Goal: Task Accomplishment & Management: Use online tool/utility

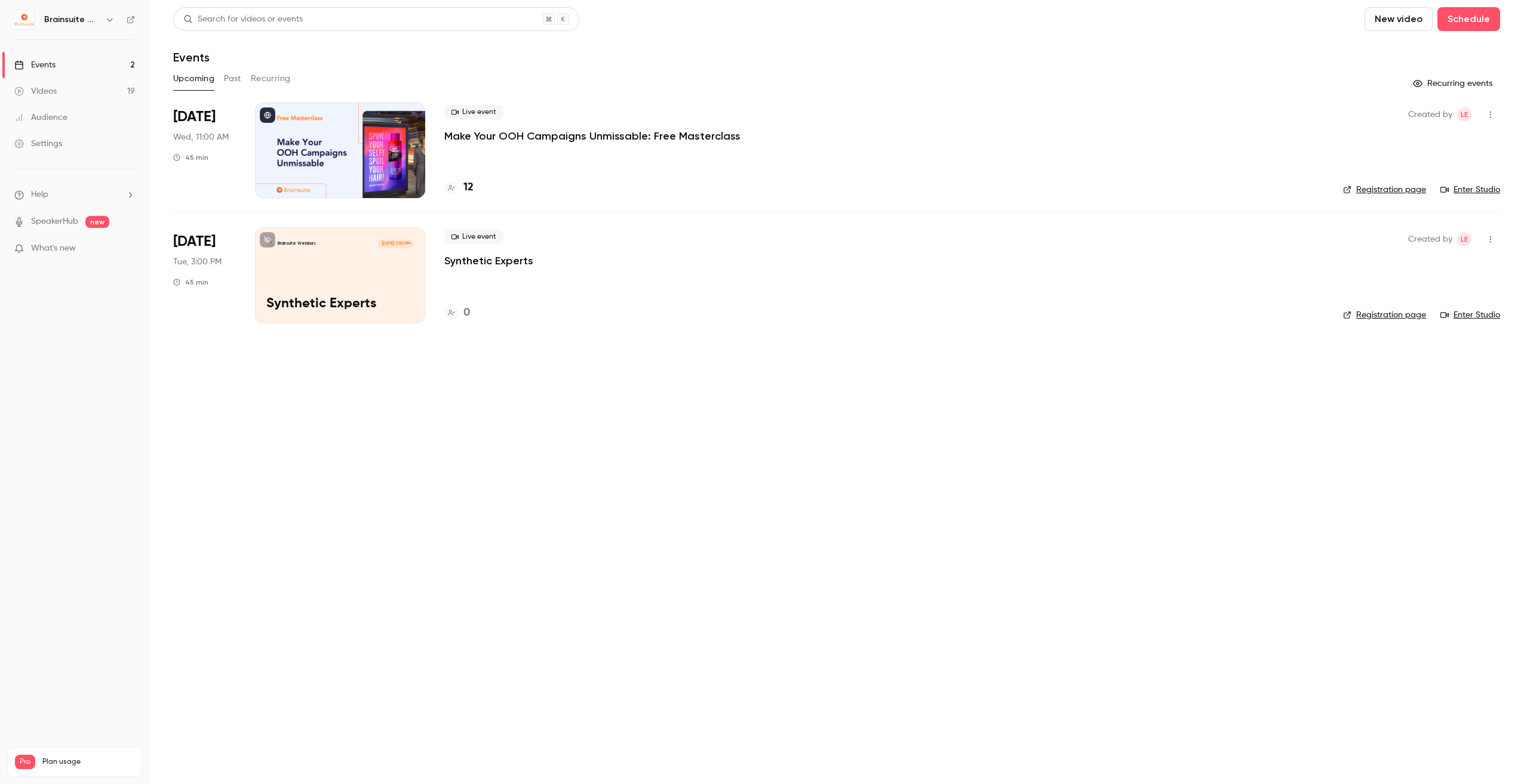
click at [575, 142] on div "Live event Make Your OOH Campaigns Unmissable: Free Masterclass 12" at bounding box center [884, 150] width 879 height 96
click at [576, 141] on p "Make Your OOH Campaigns Unmissable: Free Masterclass" at bounding box center [592, 136] width 296 height 14
click at [547, 129] on p "Make Your OOH Campaigns Unmissable: Free Masterclass" at bounding box center [592, 136] width 296 height 14
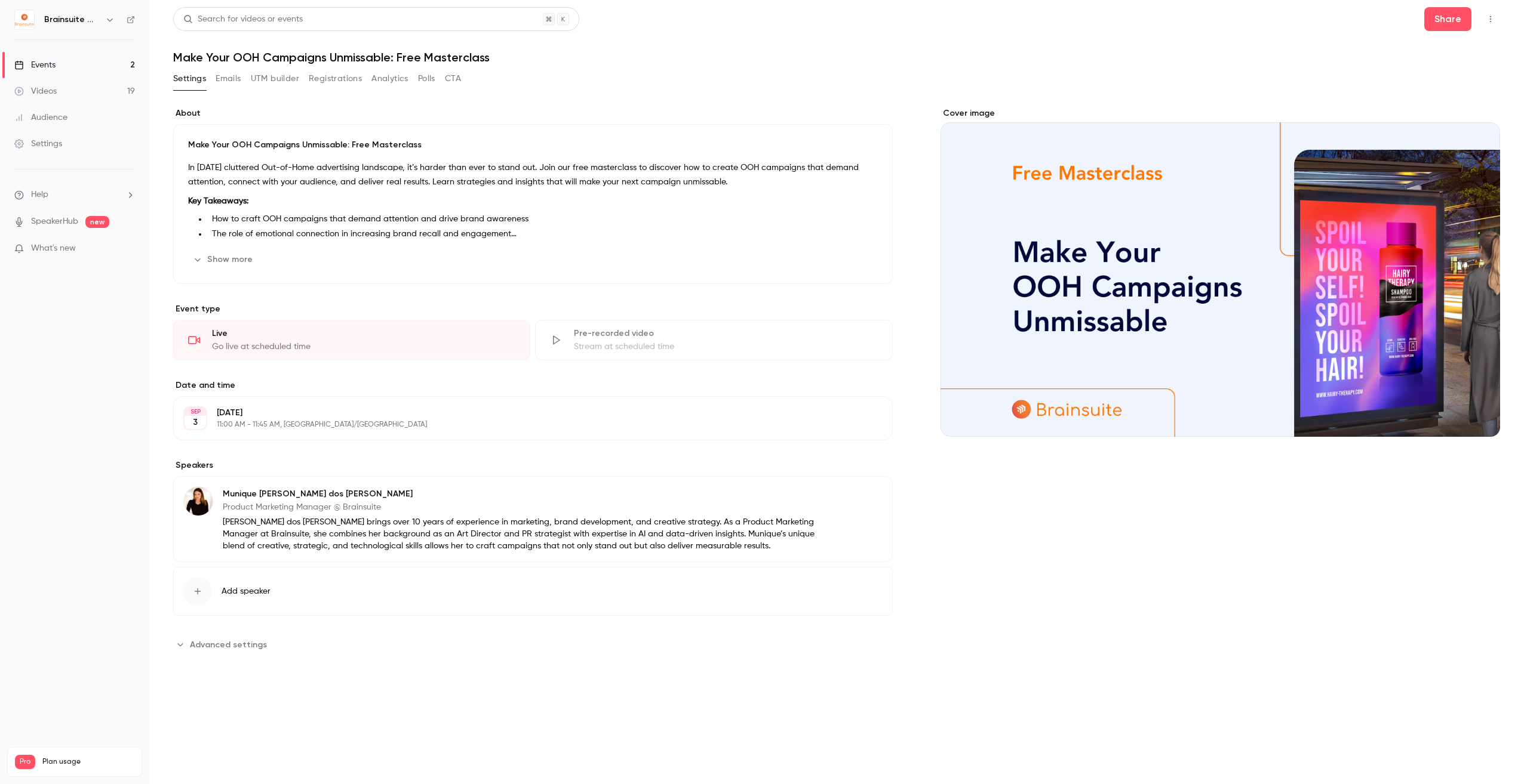
click at [349, 83] on button "Registrations" at bounding box center [335, 79] width 53 height 19
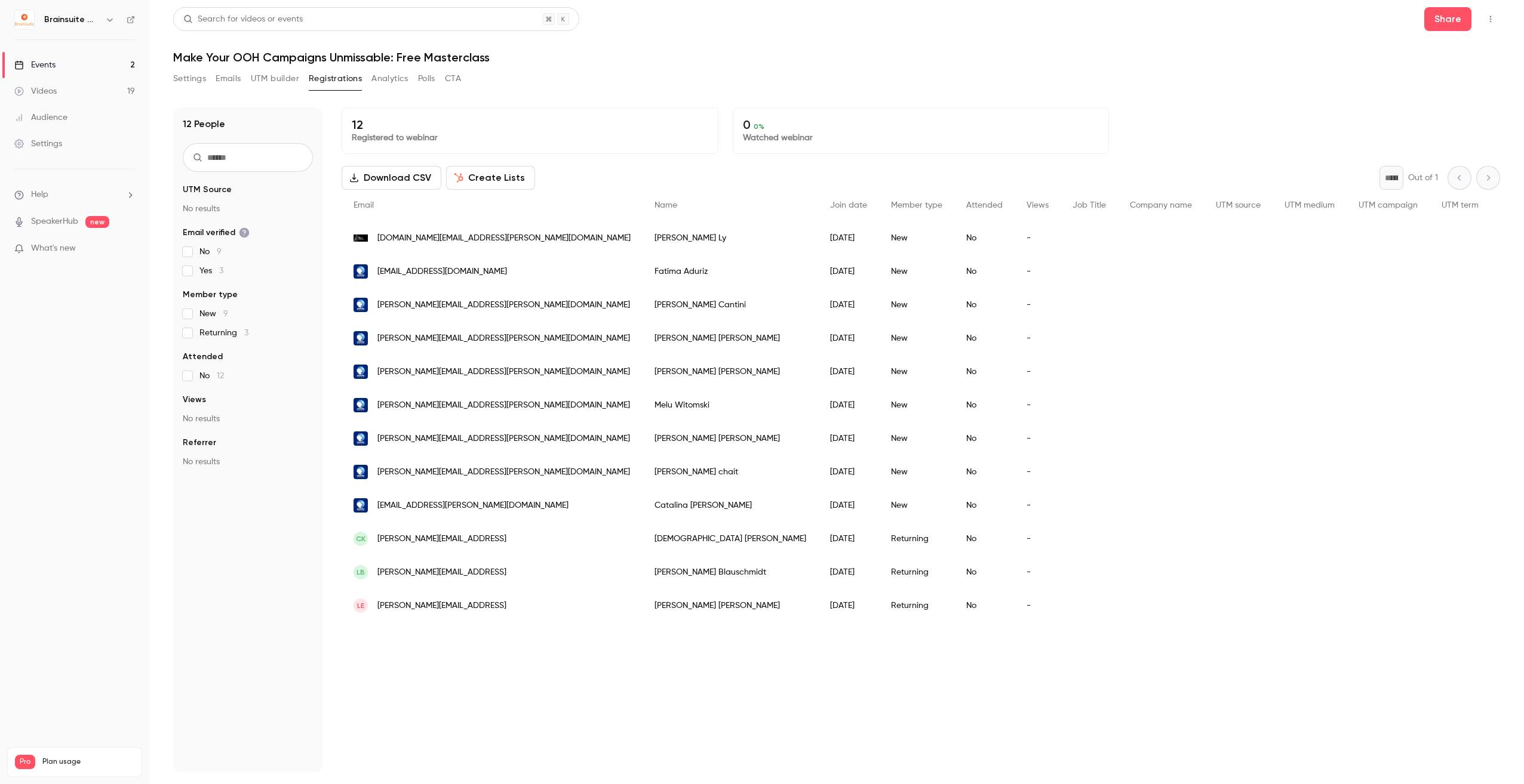
click at [172, 55] on main "Search for videos or events Share Make Your OOH Campaigns Unmissable: Free Mast…" at bounding box center [836, 392] width 1375 height 784
drag, startPoint x: 173, startPoint y: 55, endPoint x: 513, endPoint y: 55, distance: 340.0
click at [513, 55] on h1 "Make Your OOH Campaigns Unmissable: Free Masterclass" at bounding box center [836, 57] width 1326 height 14
drag, startPoint x: 513, startPoint y: 55, endPoint x: 480, endPoint y: 57, distance: 33.1
click at [480, 57] on h1 "Make Your OOH Campaigns Unmissable: Free Masterclass" at bounding box center [836, 57] width 1326 height 14
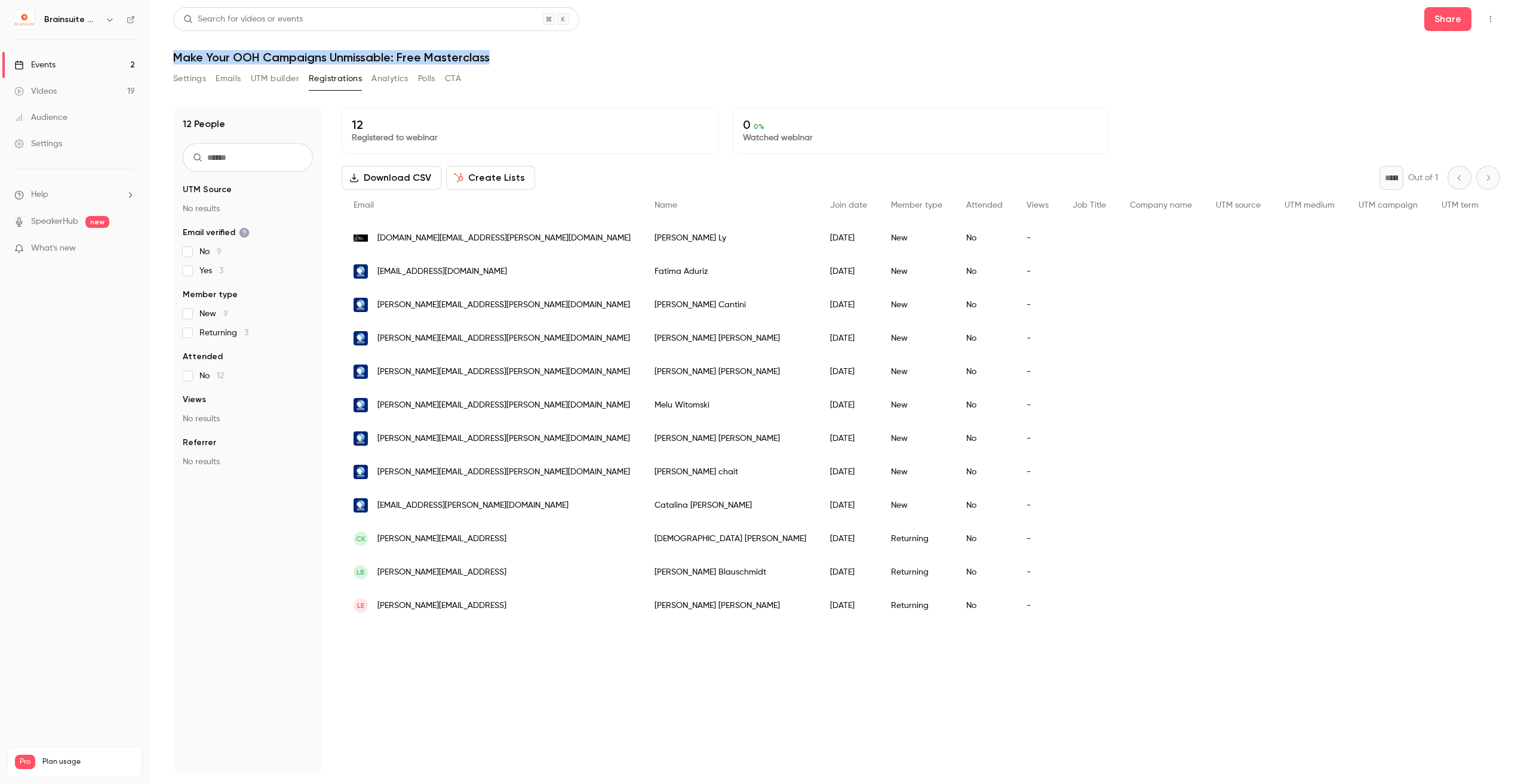
drag, startPoint x: 175, startPoint y: 58, endPoint x: 491, endPoint y: 60, distance: 316.0
click at [491, 60] on h1 "Make Your OOH Campaigns Unmissable: Free Masterclass" at bounding box center [836, 57] width 1326 height 14
copy h1 "Make Your OOH Campaigns Unmissable: Free Masterclass"
click at [499, 173] on button "Create Lists" at bounding box center [490, 177] width 89 height 24
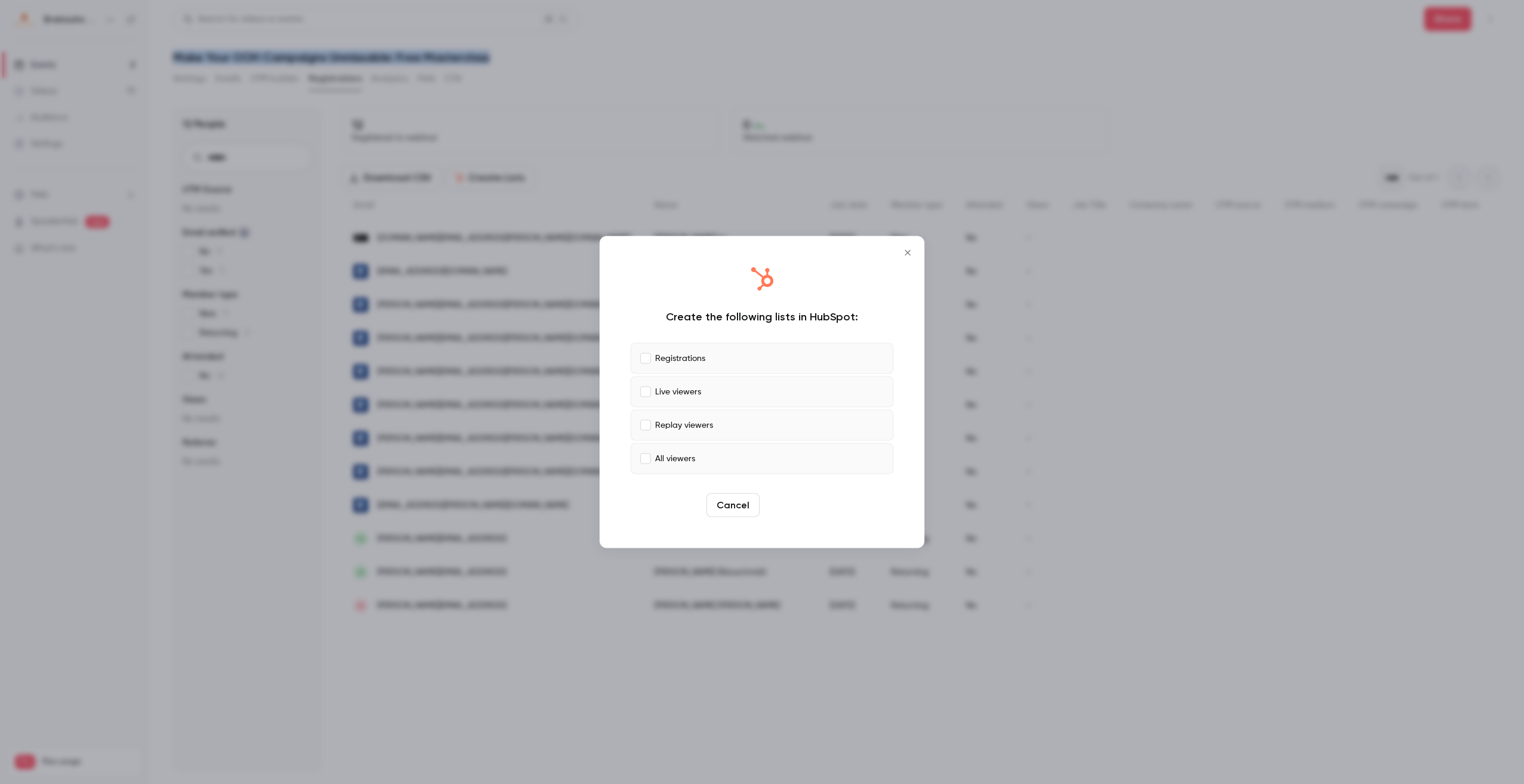
click at [797, 500] on button "Create" at bounding box center [791, 505] width 54 height 24
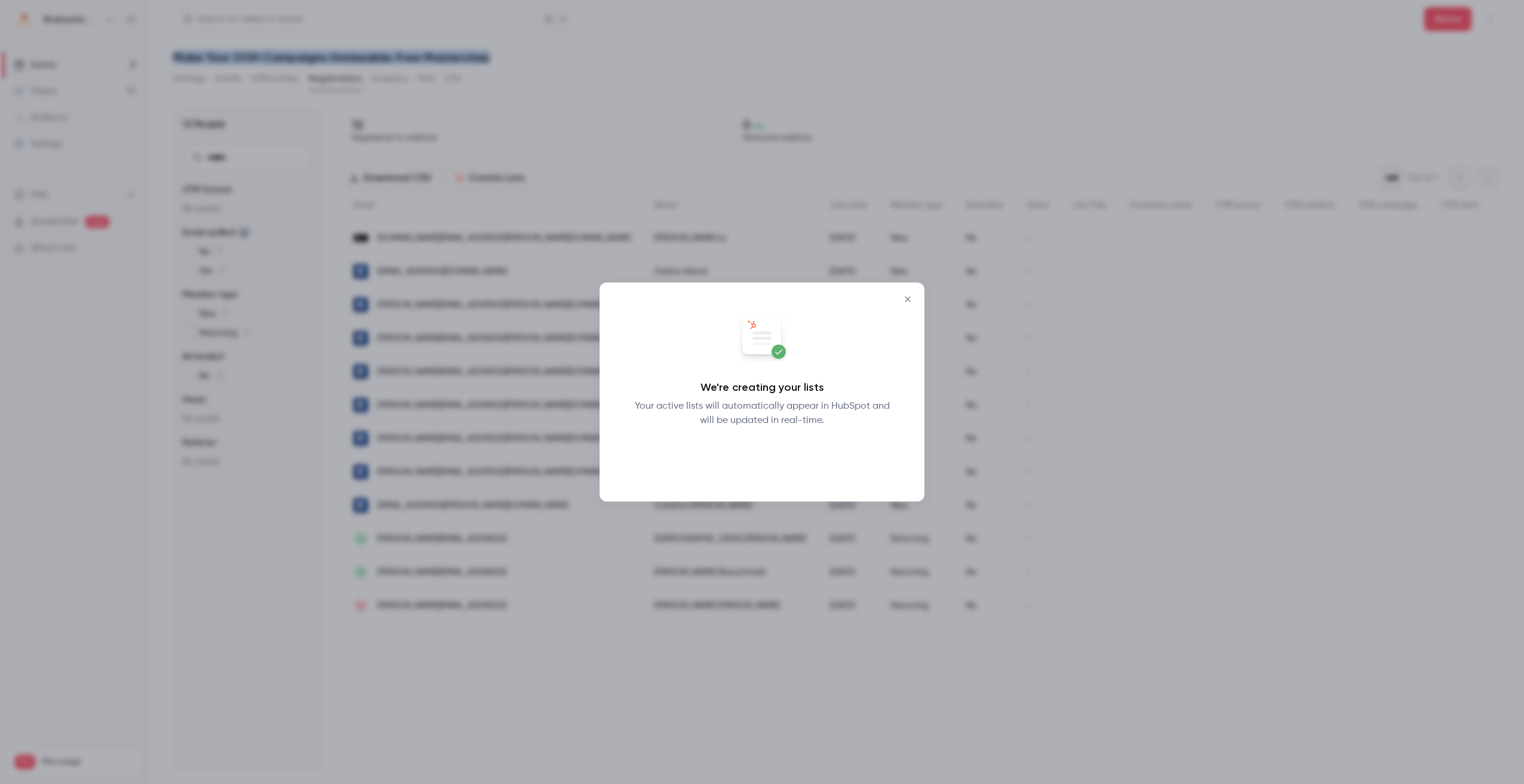
click at [778, 456] on button "Okay" at bounding box center [762, 458] width 44 height 24
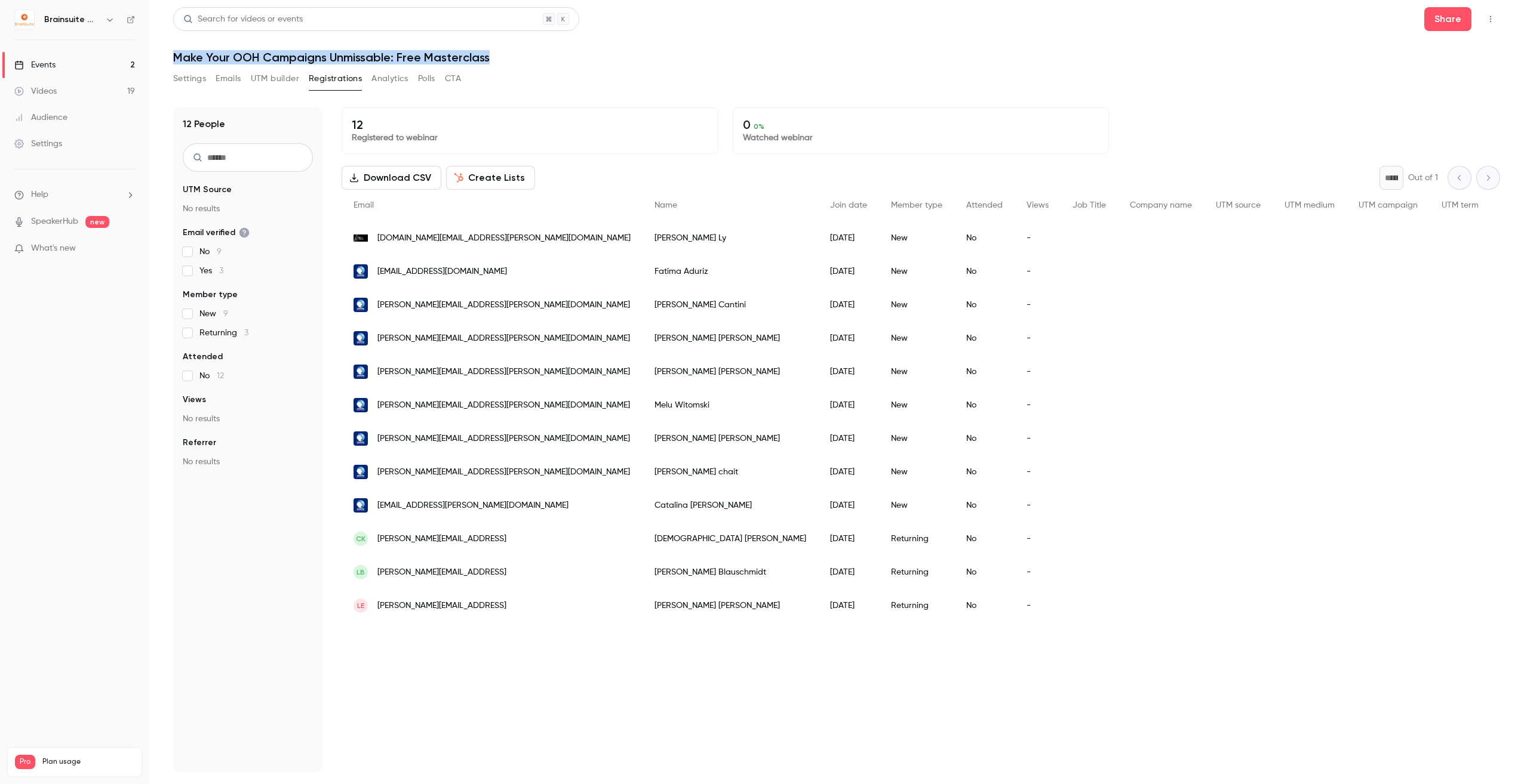
click at [499, 182] on button "Create Lists" at bounding box center [490, 177] width 89 height 24
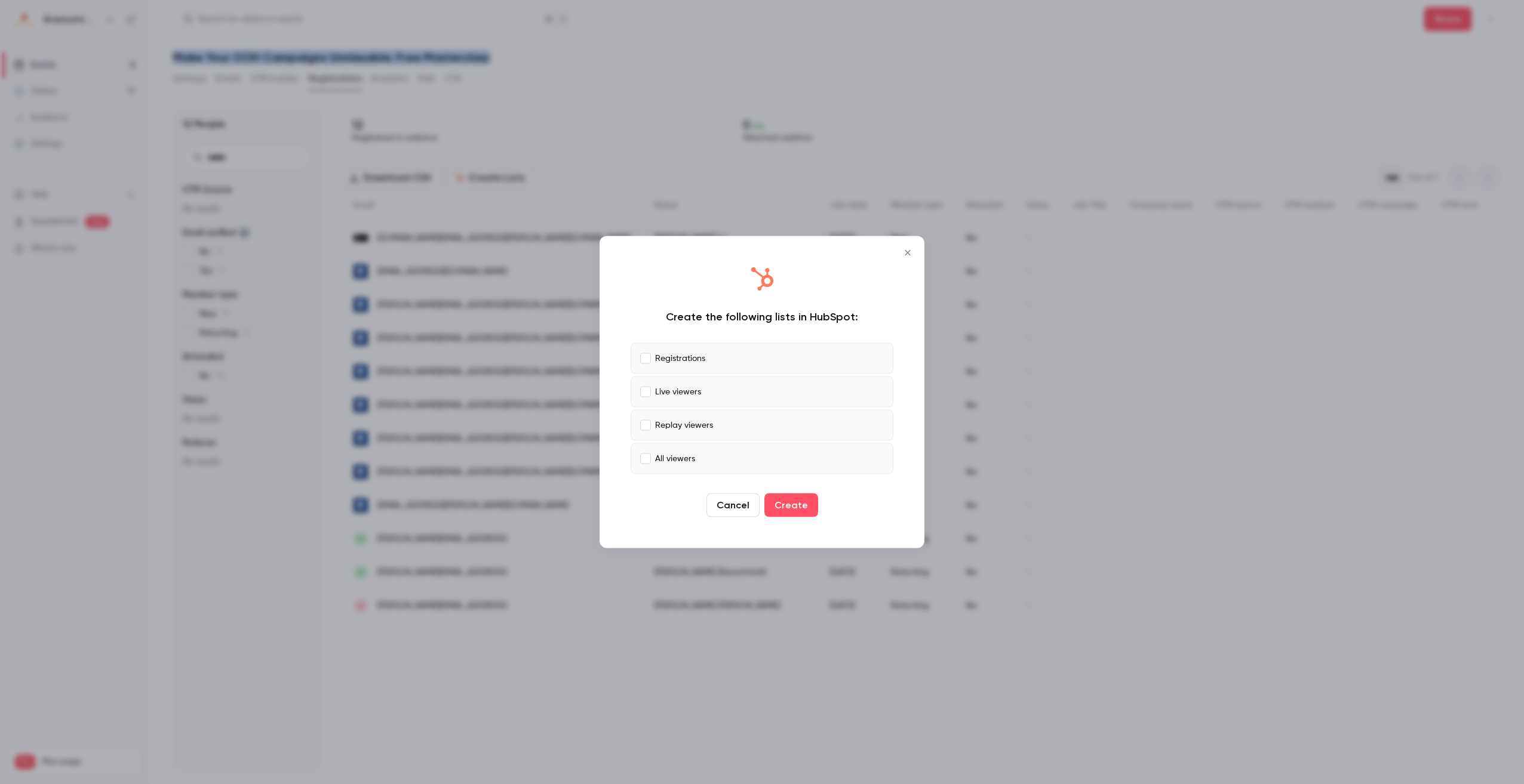
click at [908, 257] on icon "Close" at bounding box center [907, 253] width 14 height 10
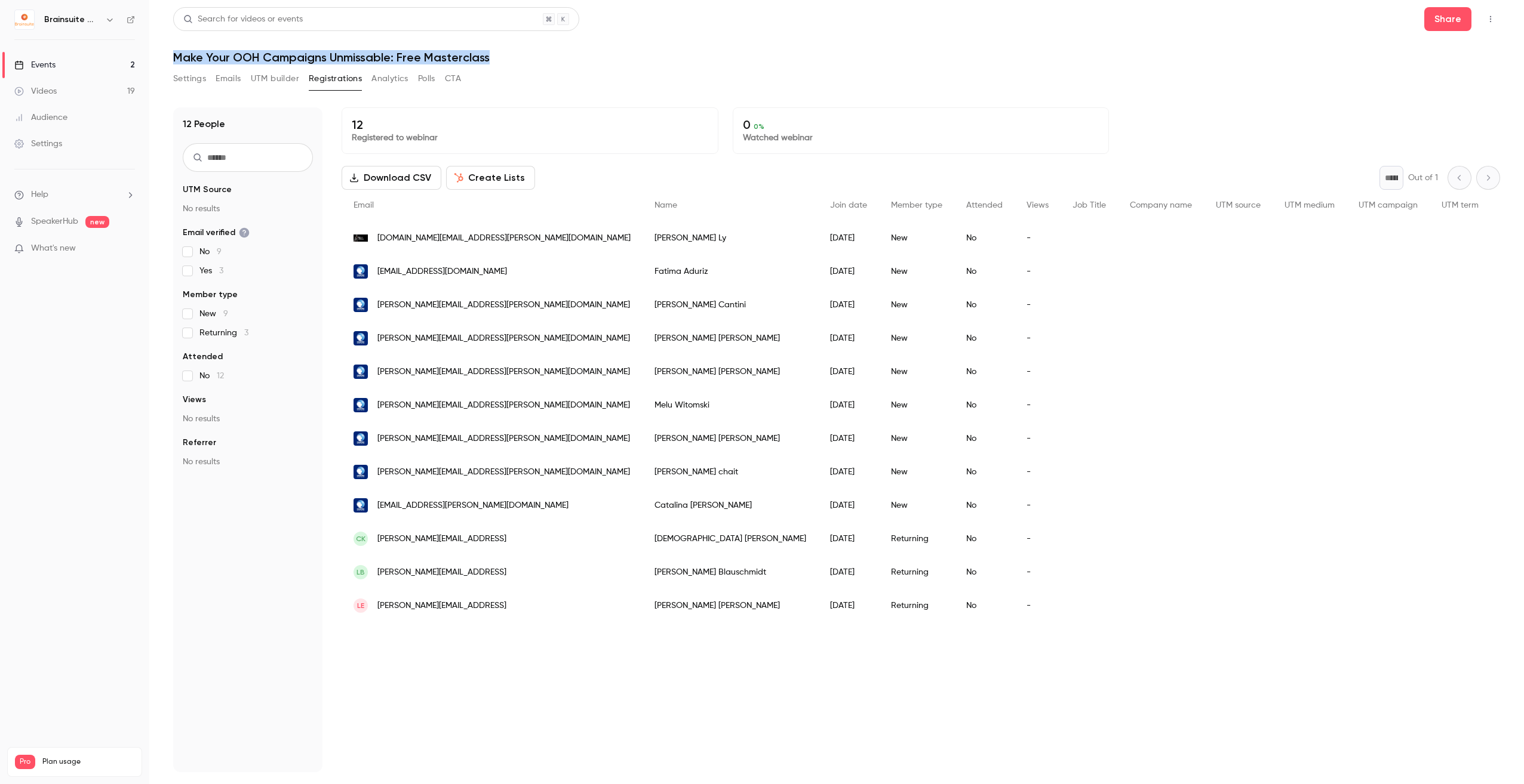
click at [514, 175] on button "Create Lists" at bounding box center [490, 177] width 89 height 24
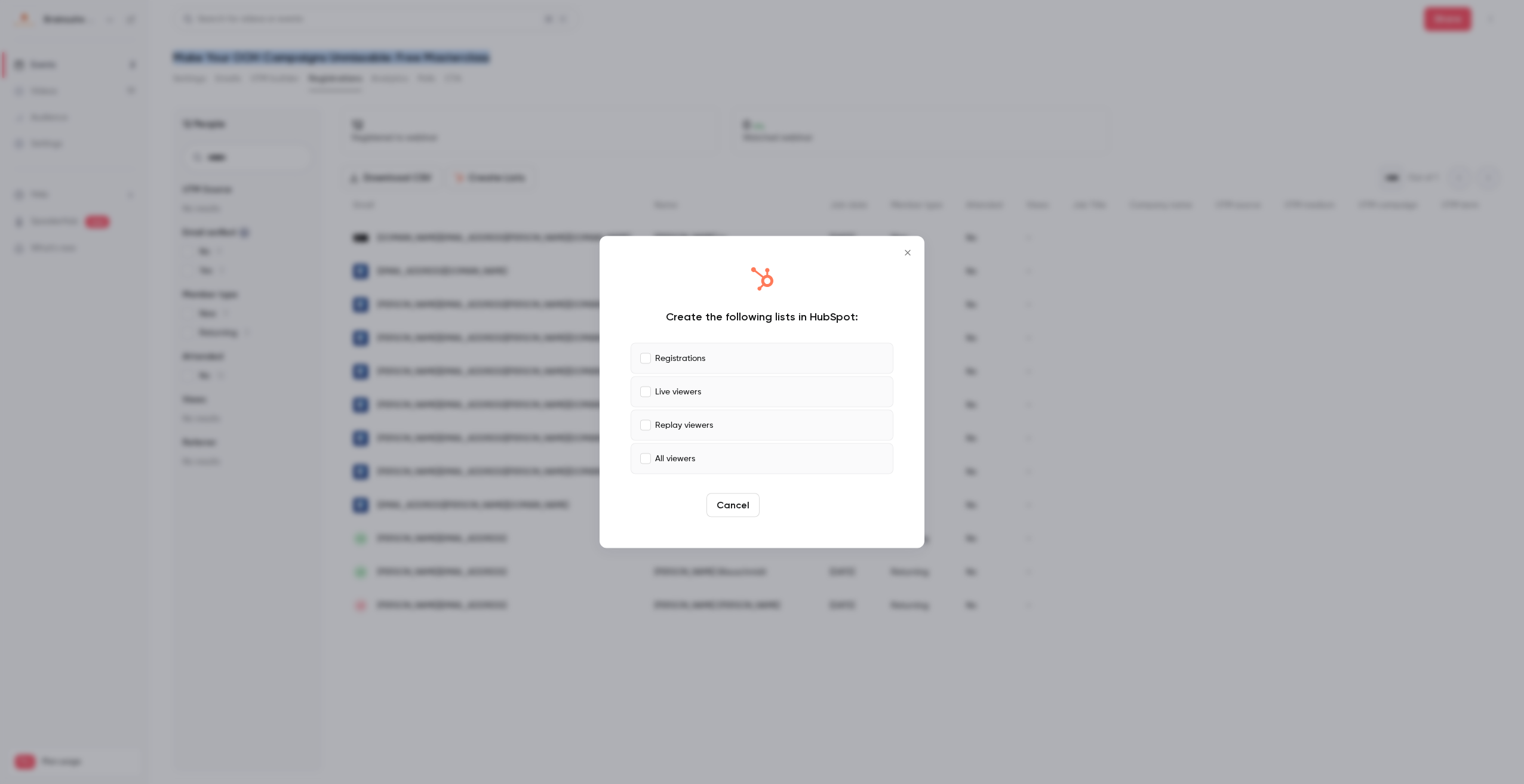
click at [785, 495] on button "Create" at bounding box center [791, 505] width 54 height 24
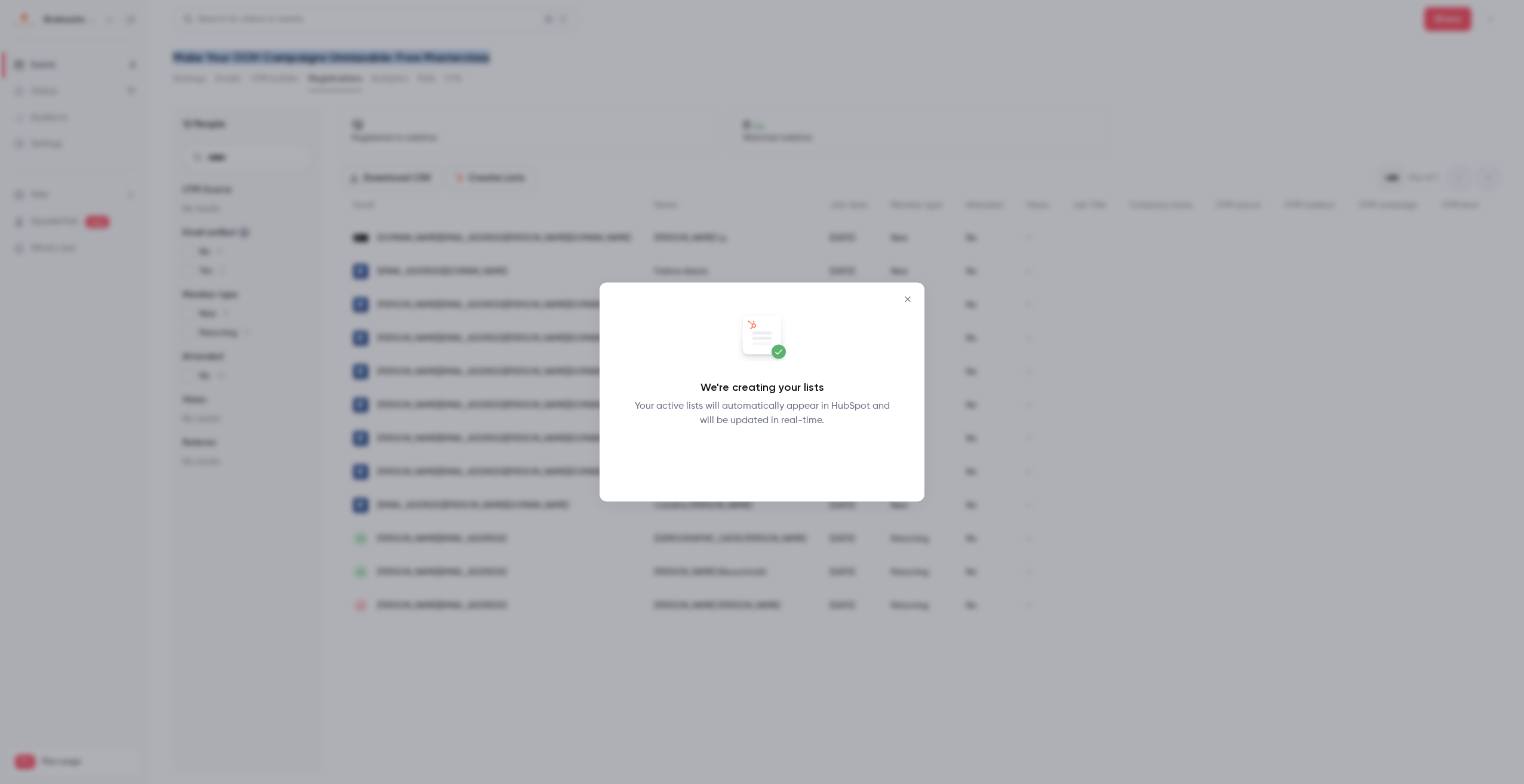
click at [776, 467] on button "Okay" at bounding box center [762, 458] width 44 height 24
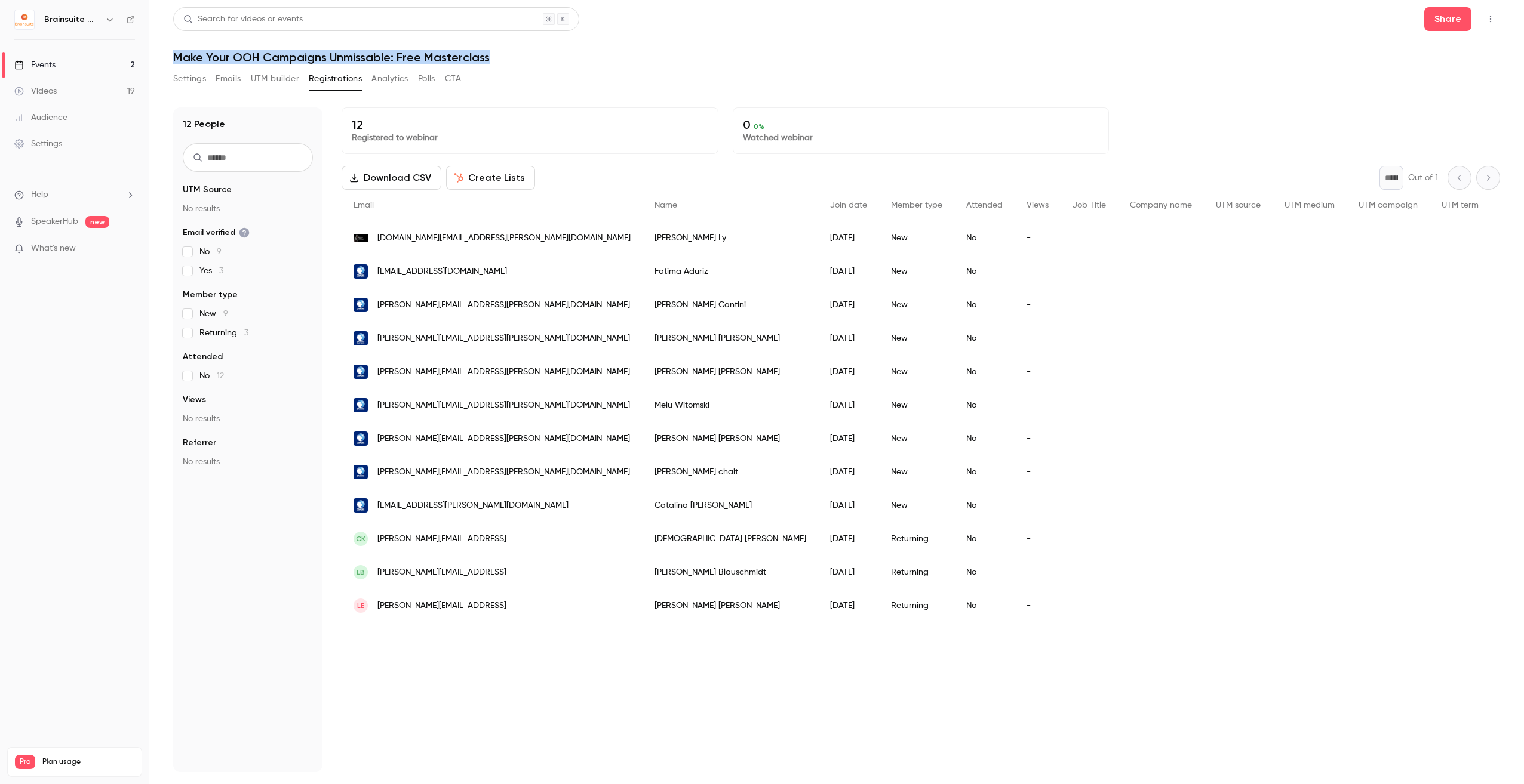
click at [487, 178] on button "Create Lists" at bounding box center [490, 177] width 89 height 24
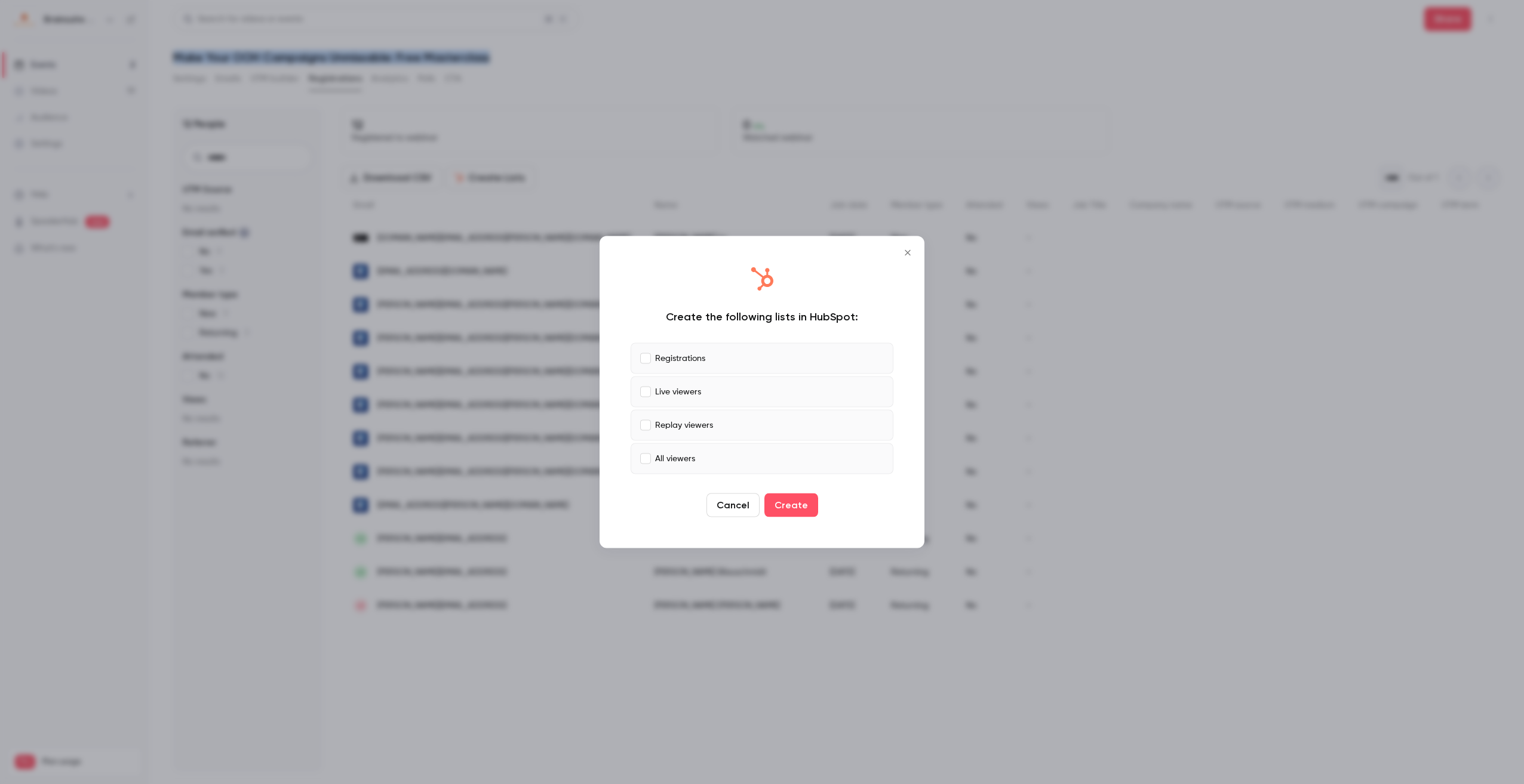
click at [914, 250] on icon "Close" at bounding box center [907, 253] width 14 height 10
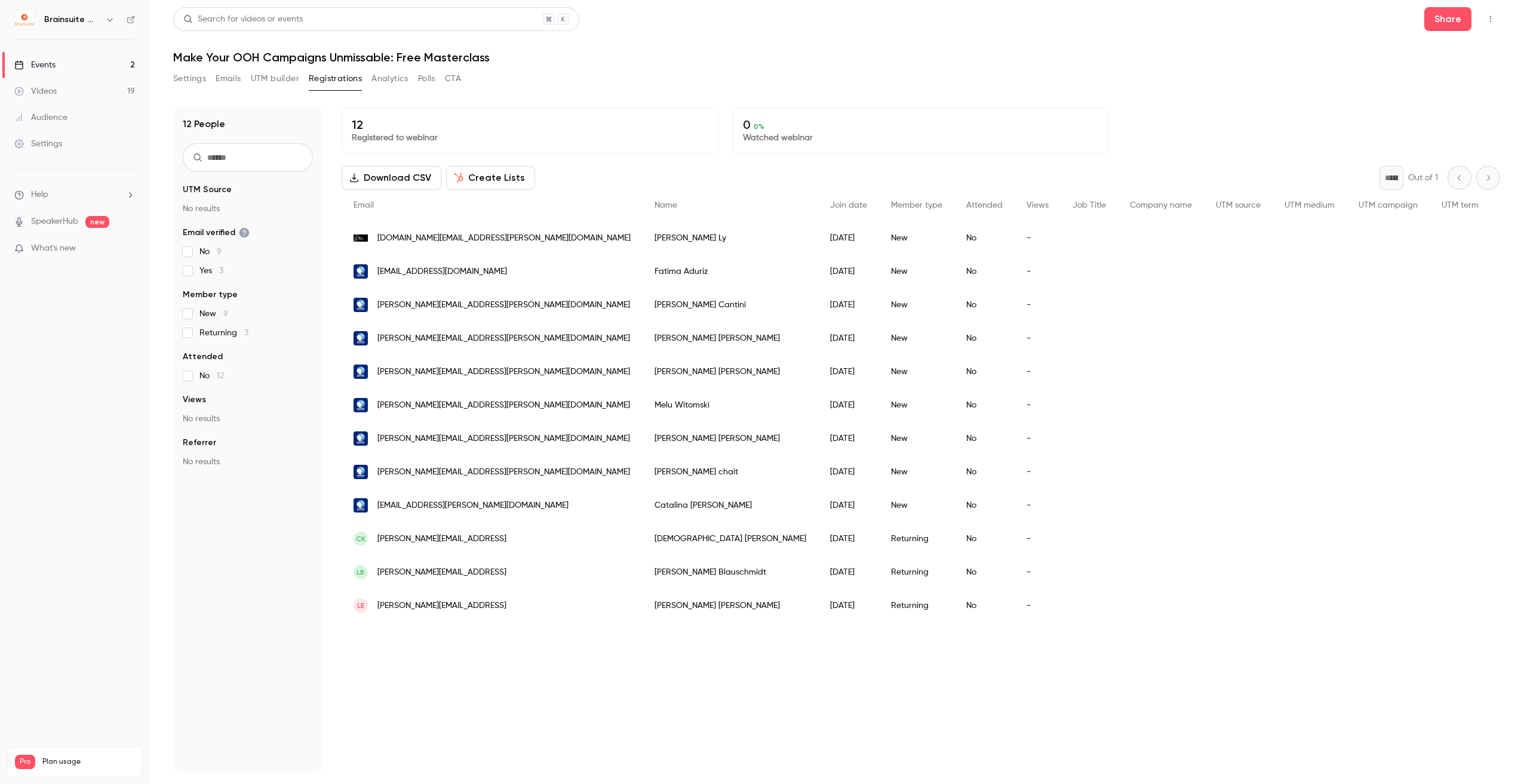
click at [307, 111] on div "12 People UTM Source No results Email verified No 9 Yes 3 Member type New 9 Ret…" at bounding box center [248, 439] width 149 height 665
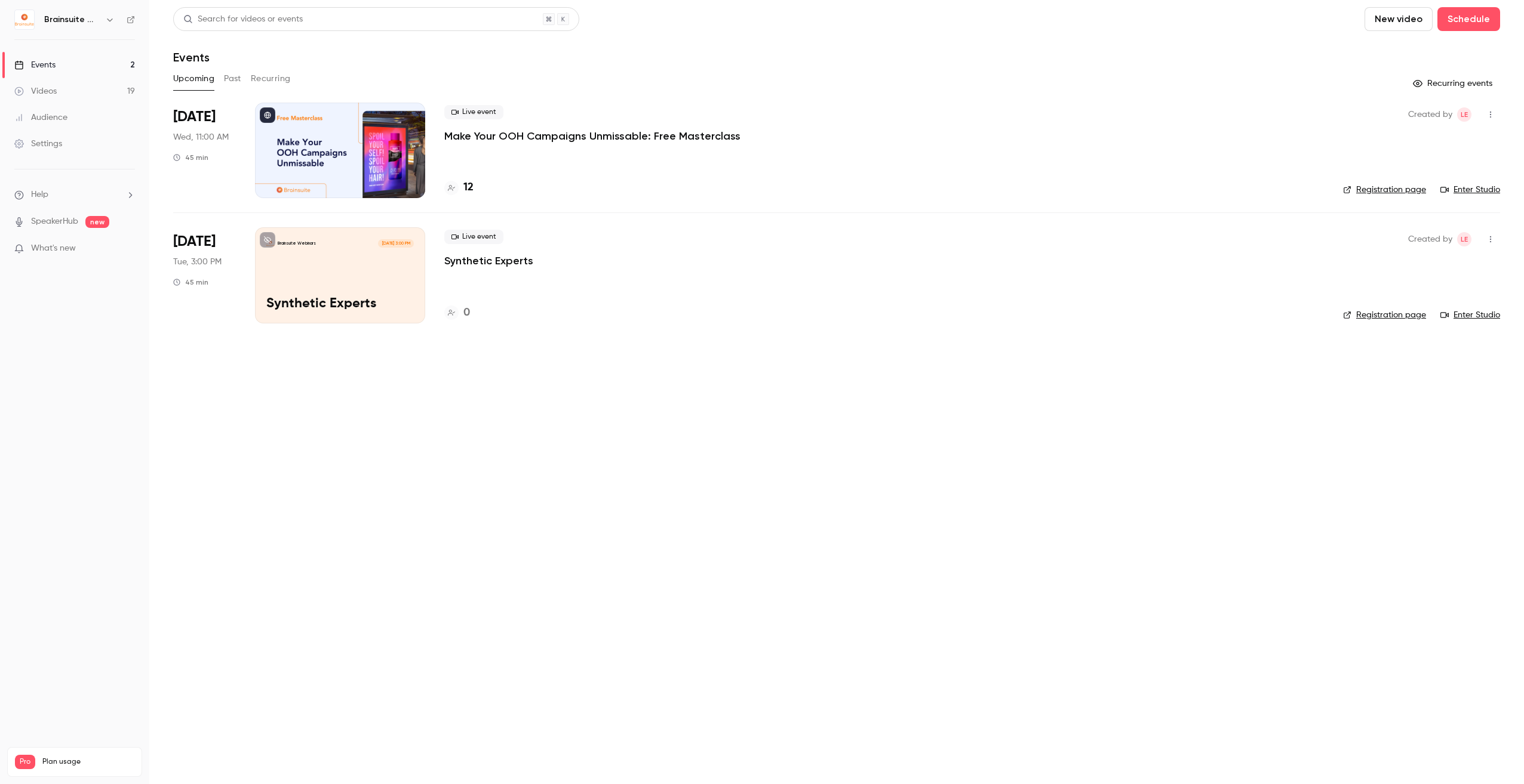
click at [201, 240] on span "[DATE]" at bounding box center [194, 241] width 42 height 19
click at [467, 265] on p "Synthetic Experts" at bounding box center [488, 261] width 89 height 14
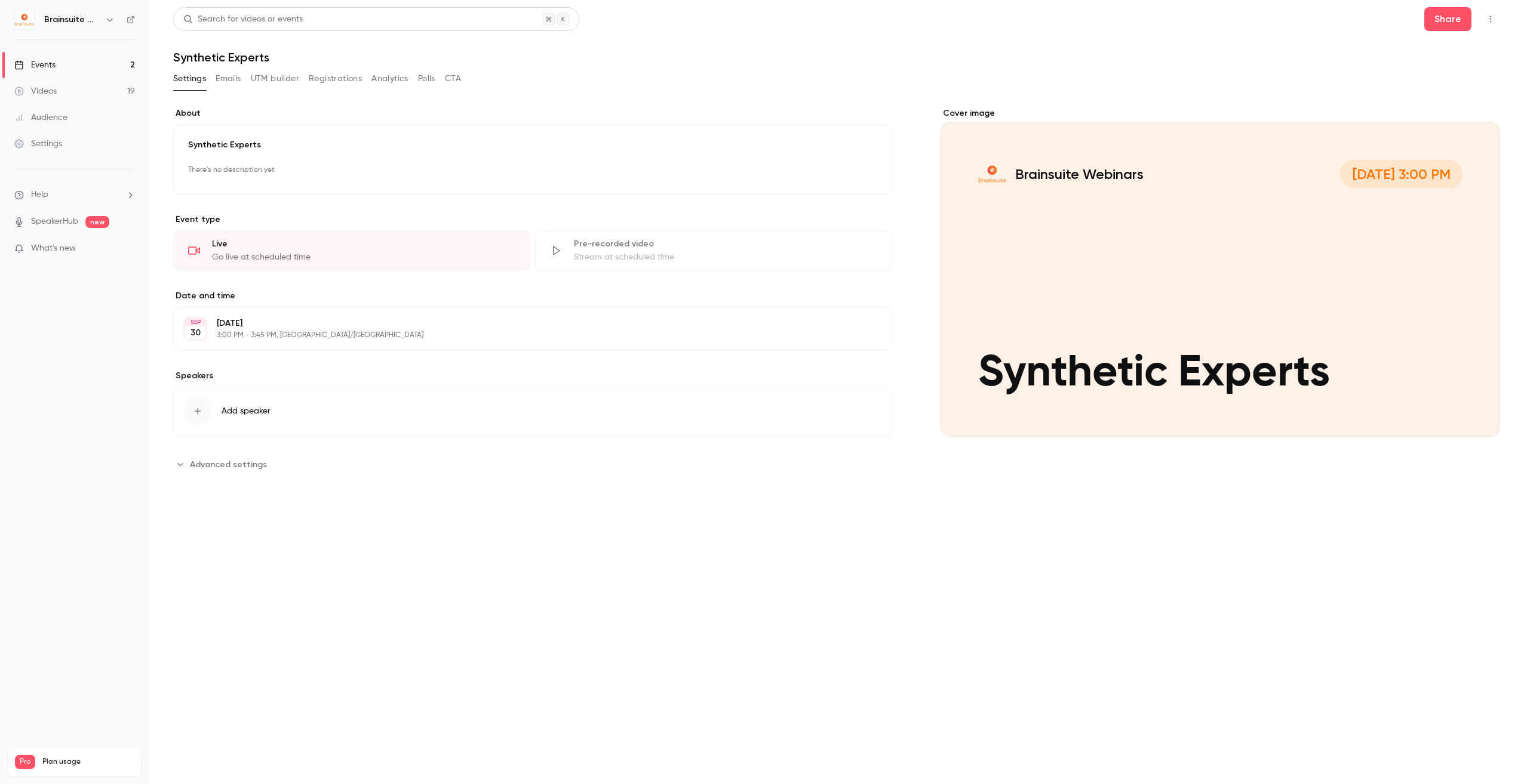
click at [348, 86] on button "Registrations" at bounding box center [335, 79] width 53 height 19
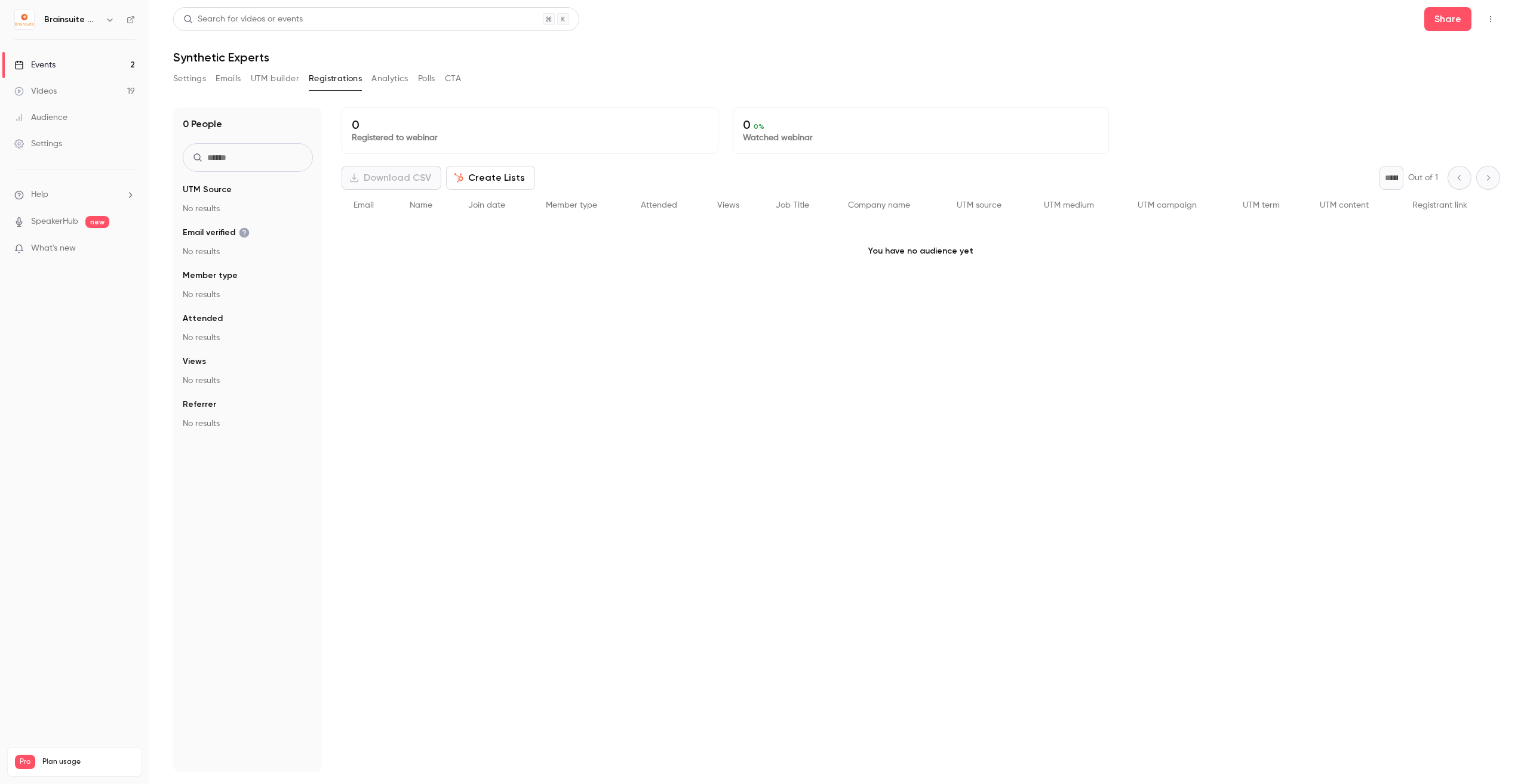
click at [489, 170] on button "Create Lists" at bounding box center [490, 177] width 89 height 24
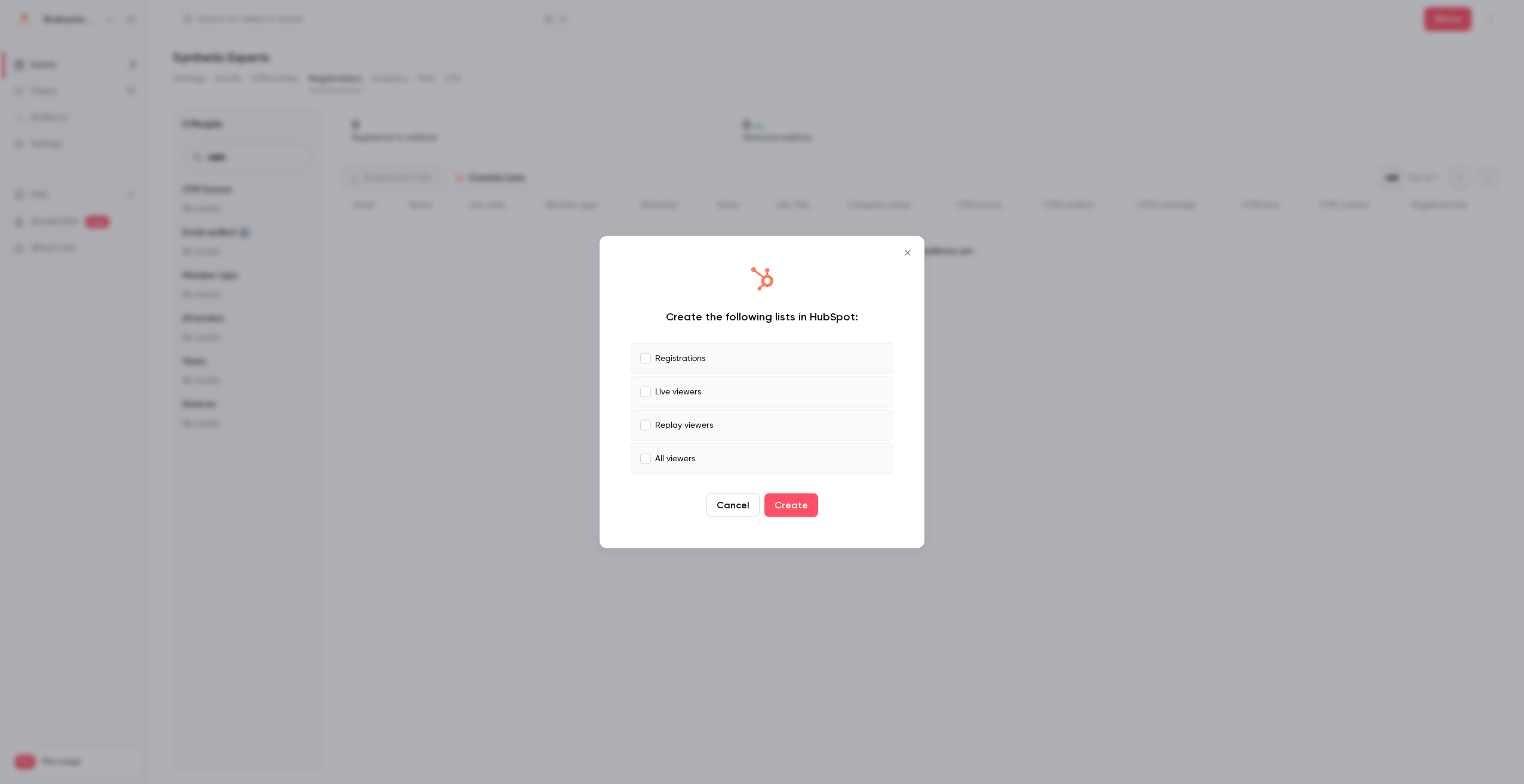
click at [898, 247] on button "Close" at bounding box center [907, 253] width 24 height 24
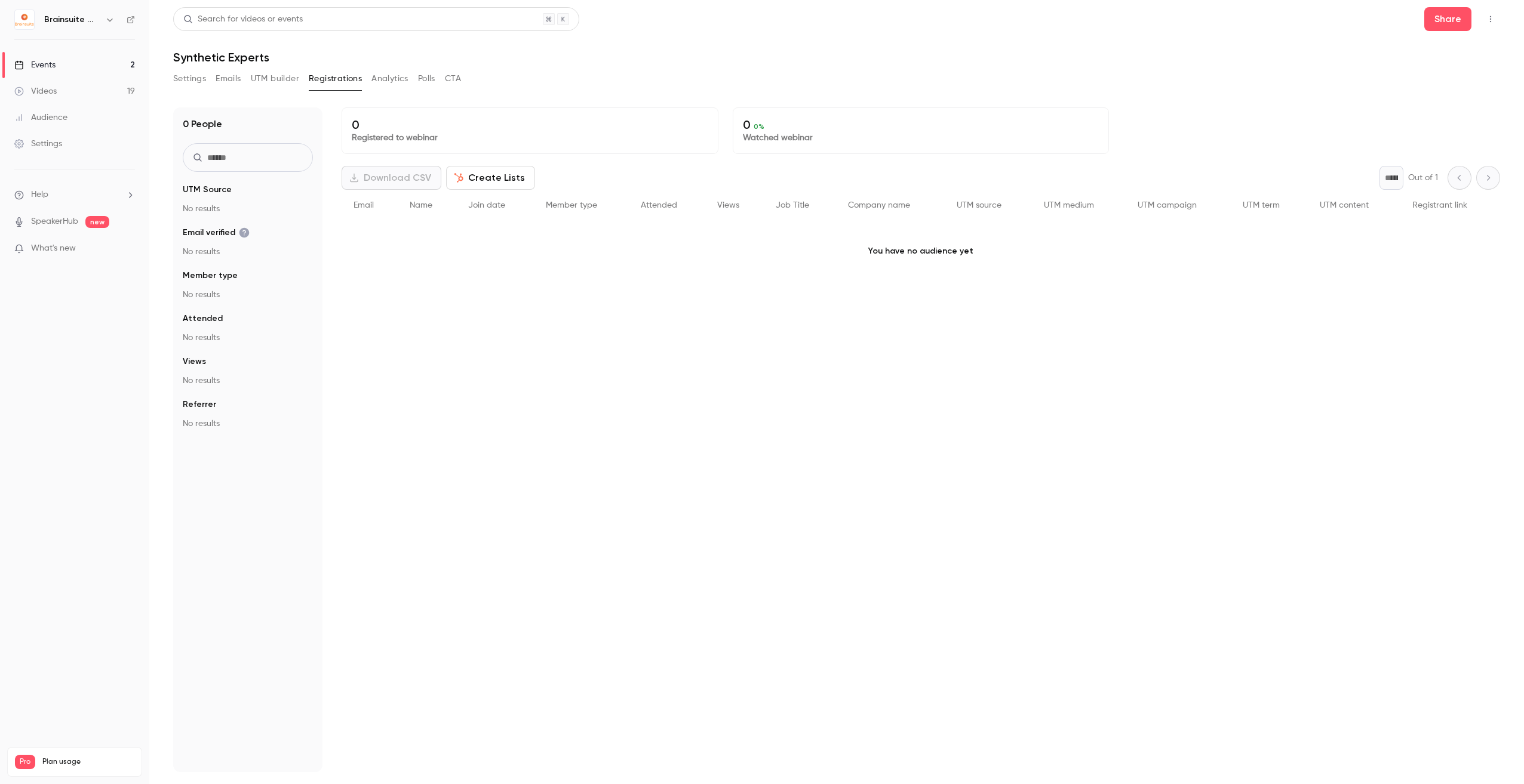
click at [69, 58] on link "Events 2" at bounding box center [75, 65] width 149 height 26
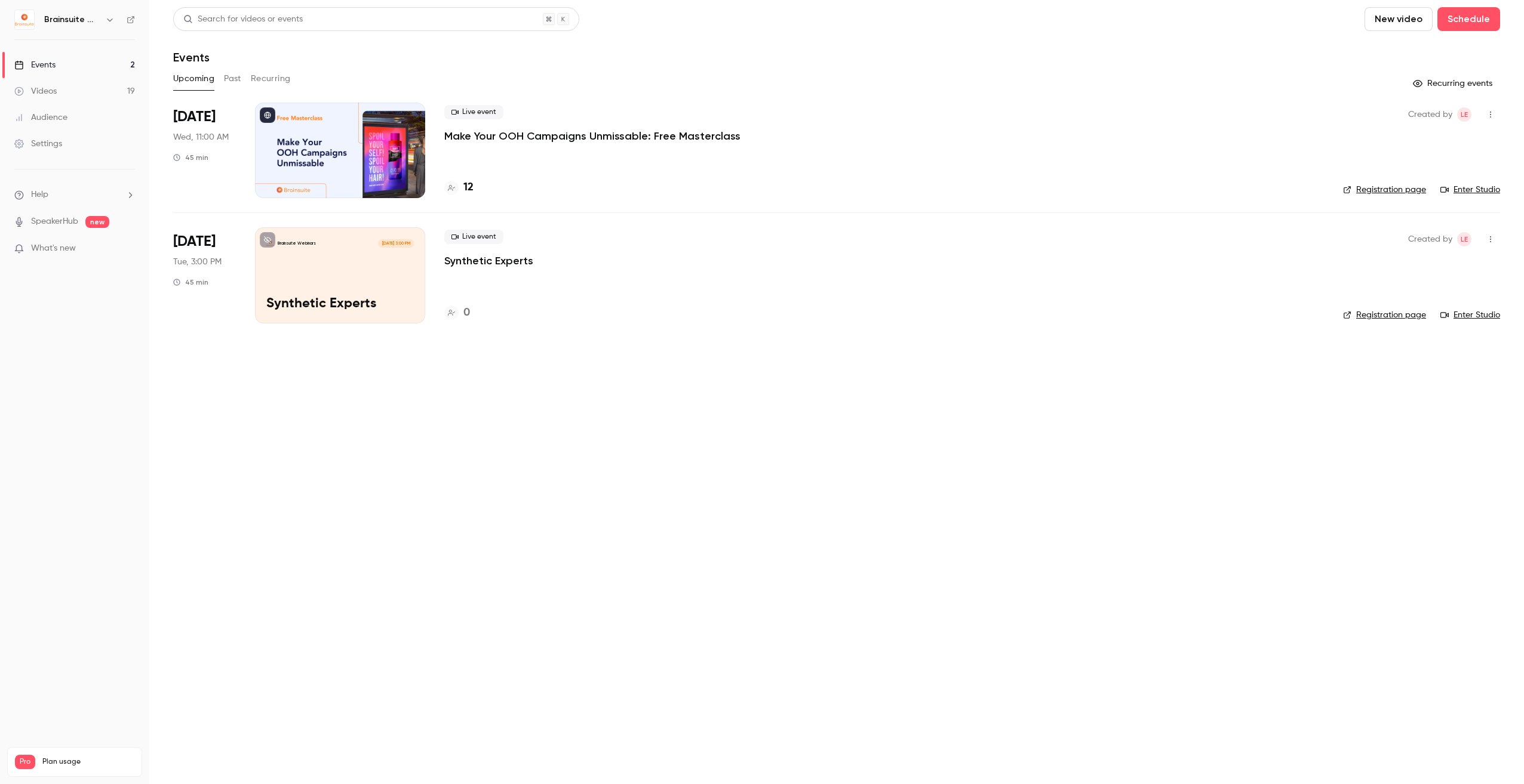
click at [529, 150] on div "Live event Make Your OOH Campaigns Unmissable: Free Masterclass 12" at bounding box center [884, 150] width 879 height 96
click at [540, 138] on p "Make Your OOH Campaigns Unmissable: Free Masterclass" at bounding box center [592, 136] width 296 height 14
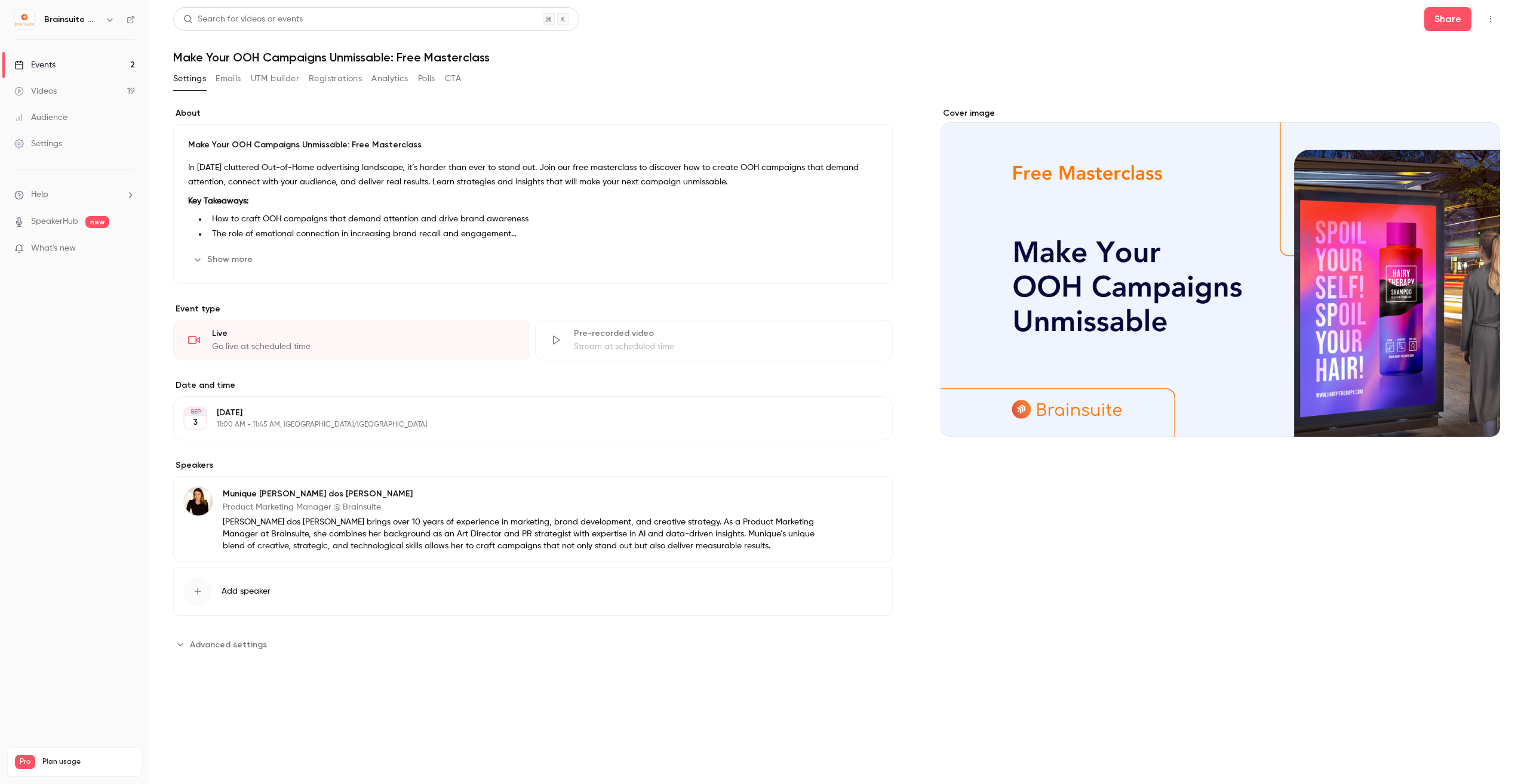
click at [352, 85] on button "Registrations" at bounding box center [335, 79] width 53 height 19
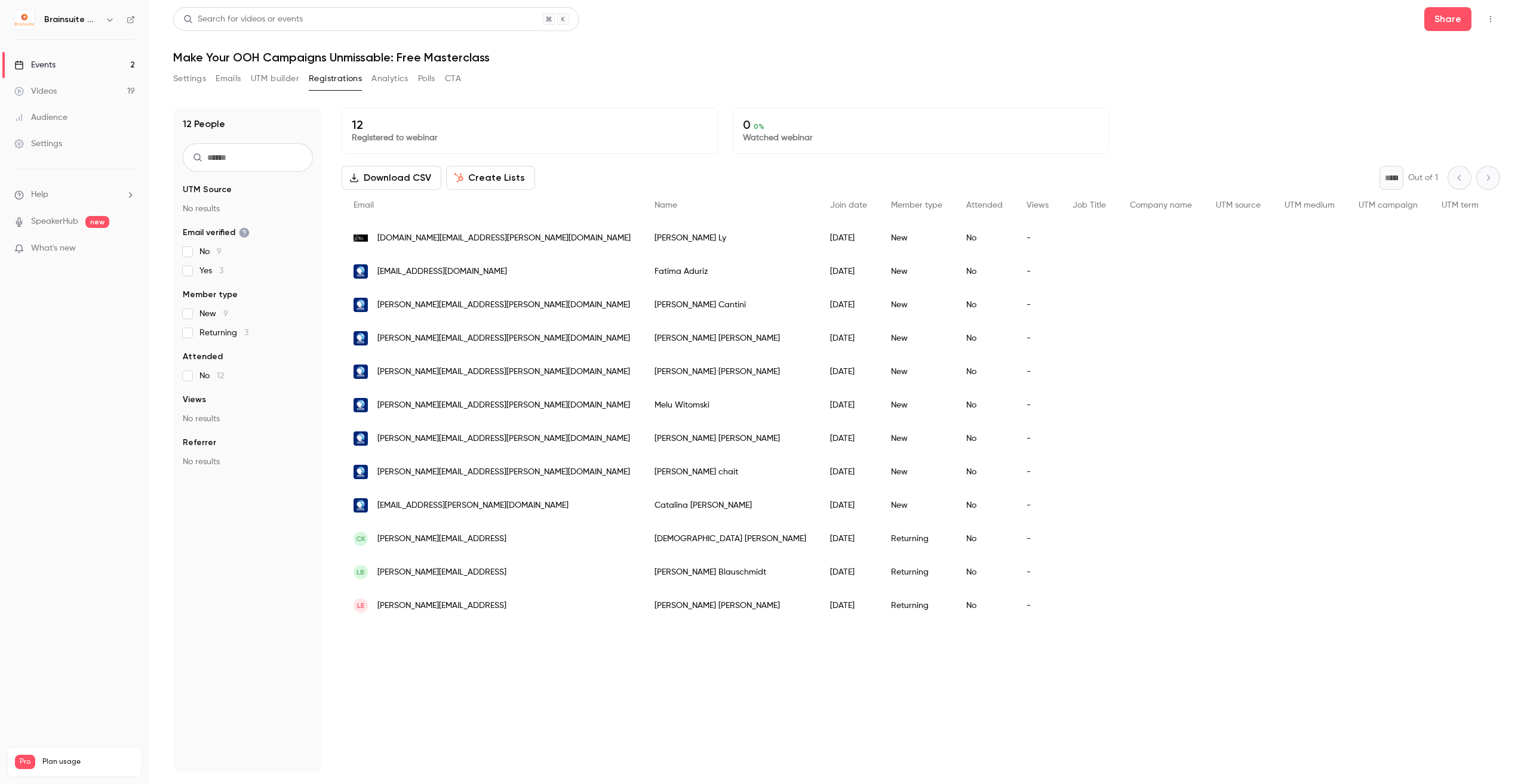
click at [499, 176] on button "Create Lists" at bounding box center [490, 177] width 89 height 24
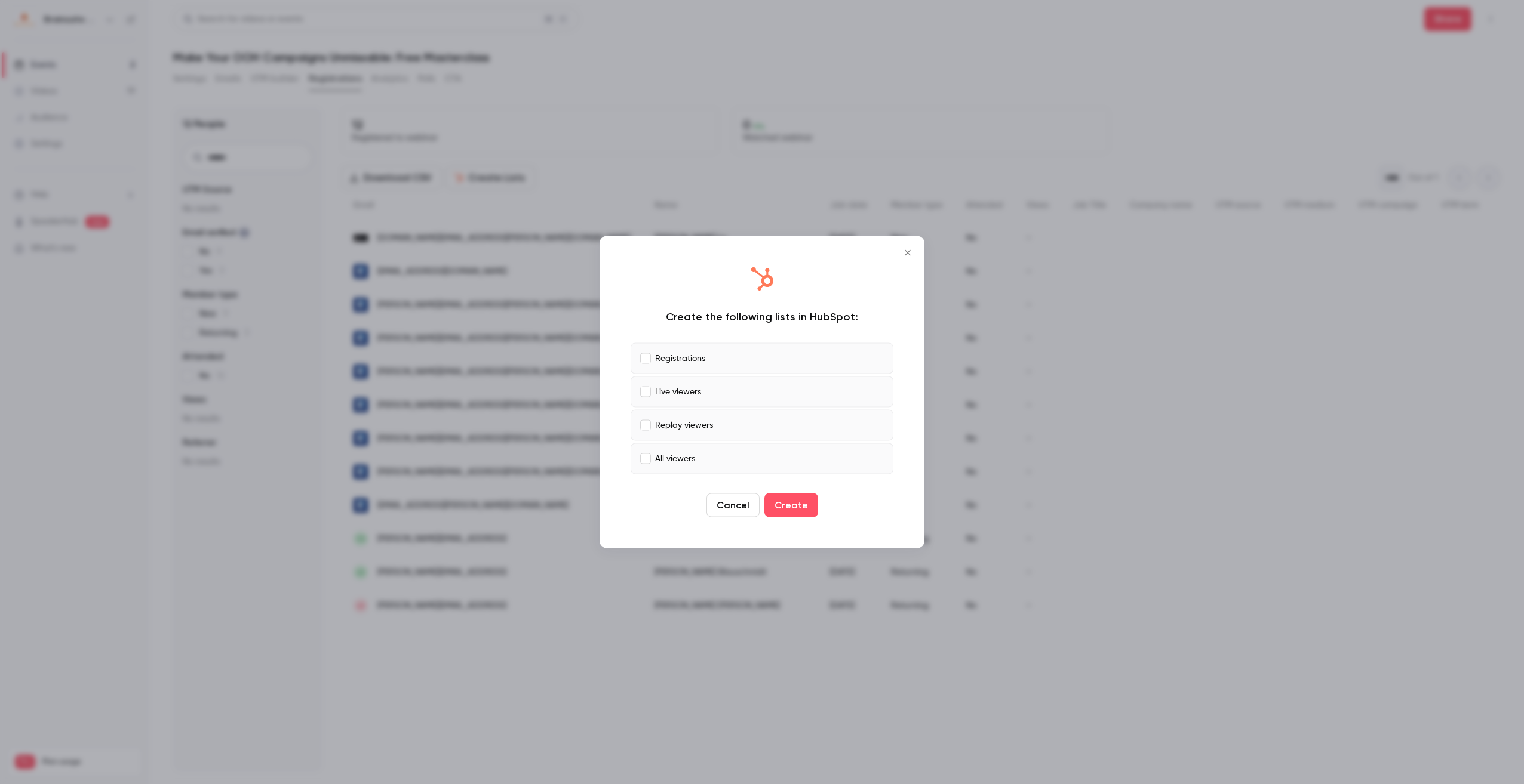
click at [698, 358] on p "Registrations" at bounding box center [680, 358] width 50 height 12
click at [694, 380] on label "Live viewers" at bounding box center [762, 392] width 263 height 31
click at [700, 450] on label "All viewers" at bounding box center [762, 458] width 263 height 31
click at [802, 504] on button "Create" at bounding box center [791, 505] width 54 height 24
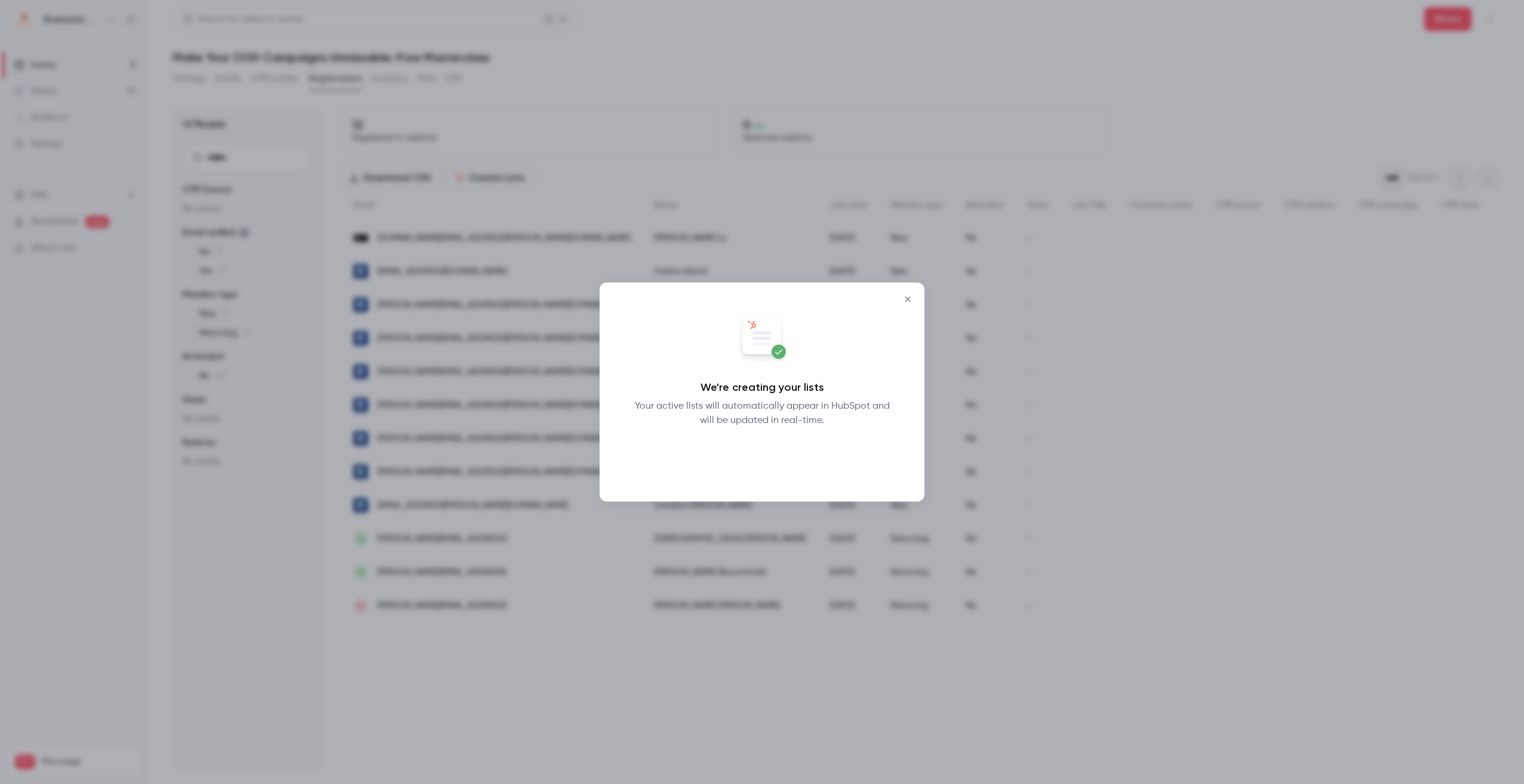
click at [776, 460] on button "Okay" at bounding box center [762, 458] width 44 height 24
